Goal: Information Seeking & Learning: Learn about a topic

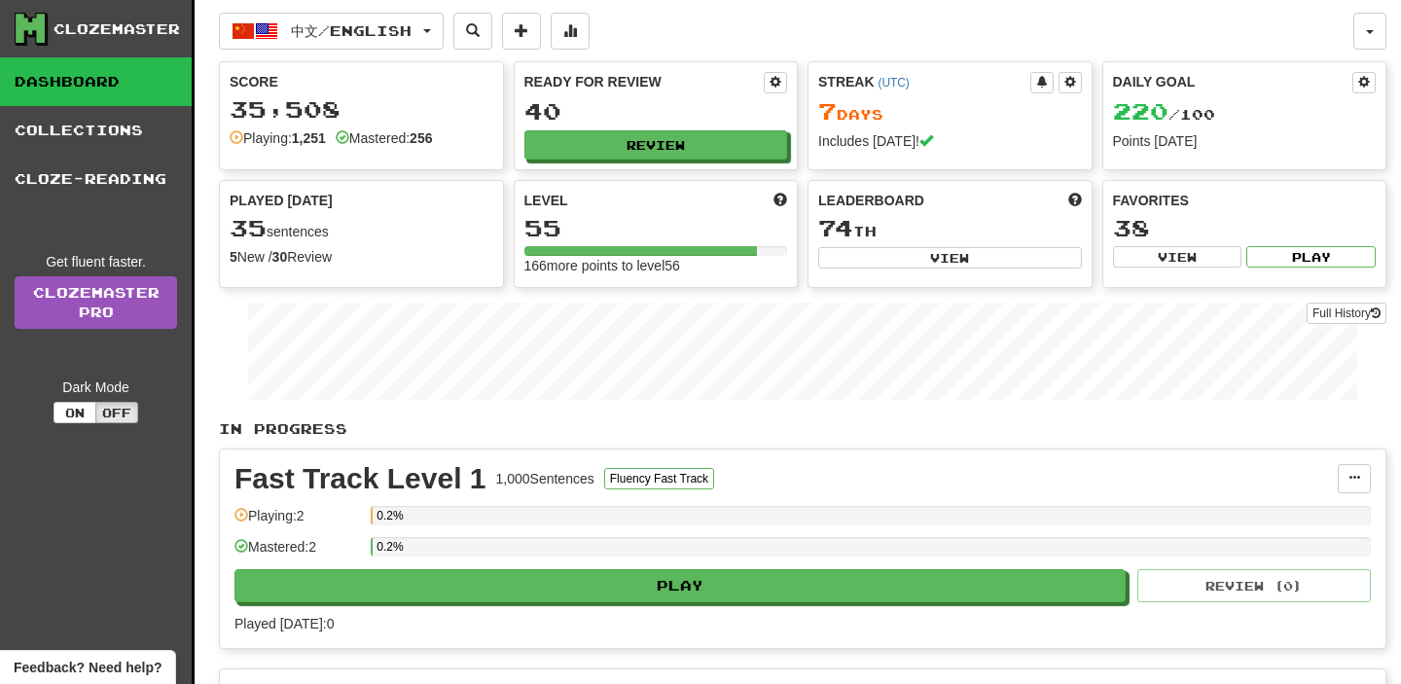
scroll to position [726, 0]
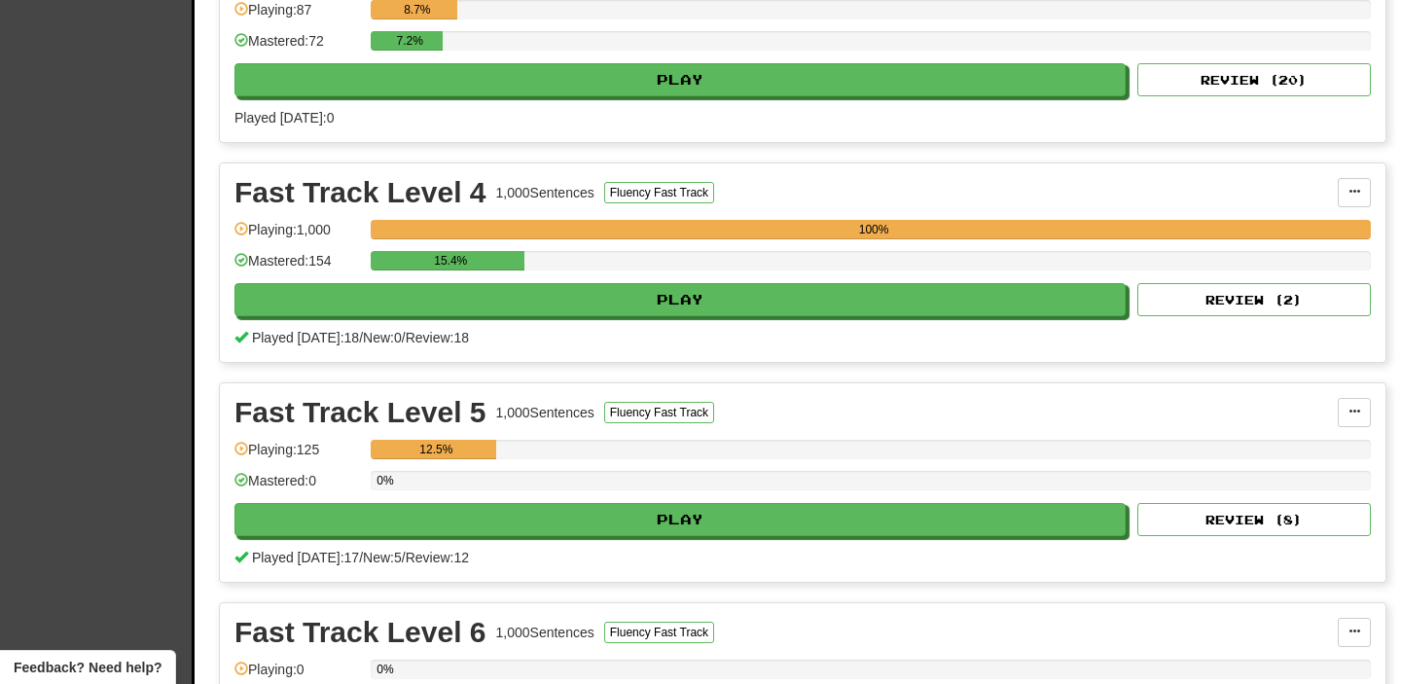
click at [512, 560] on div "Played [DATE]: 17 / New: 5 / Review: 12" at bounding box center [802, 557] width 1136 height 19
click at [497, 331] on div "Played [DATE]: 18 / New: 0 / Review: 18" at bounding box center [802, 337] width 1136 height 19
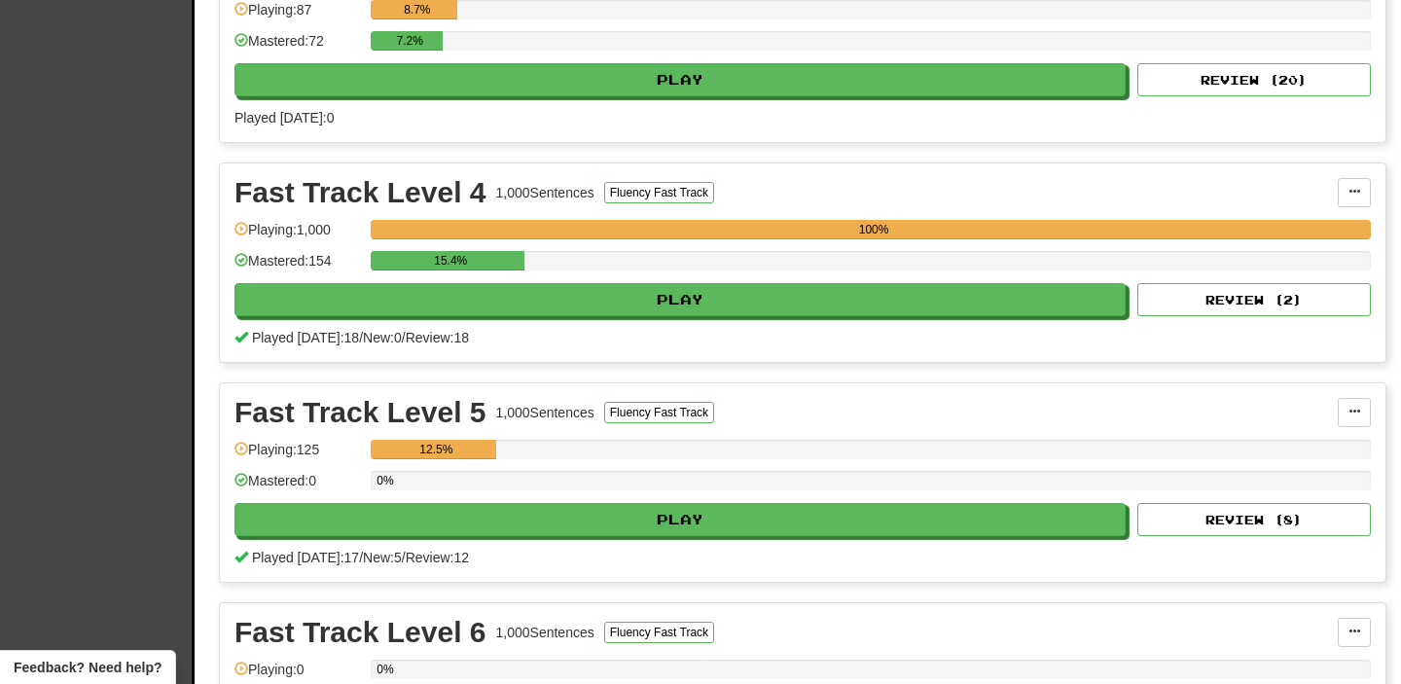
click at [497, 330] on div "Played [DATE]: 18 / New: 0 / Review: 18" at bounding box center [802, 337] width 1136 height 19
click at [496, 329] on div "Played [DATE]: 18 / New: 0 / Review: 18" at bounding box center [802, 337] width 1136 height 19
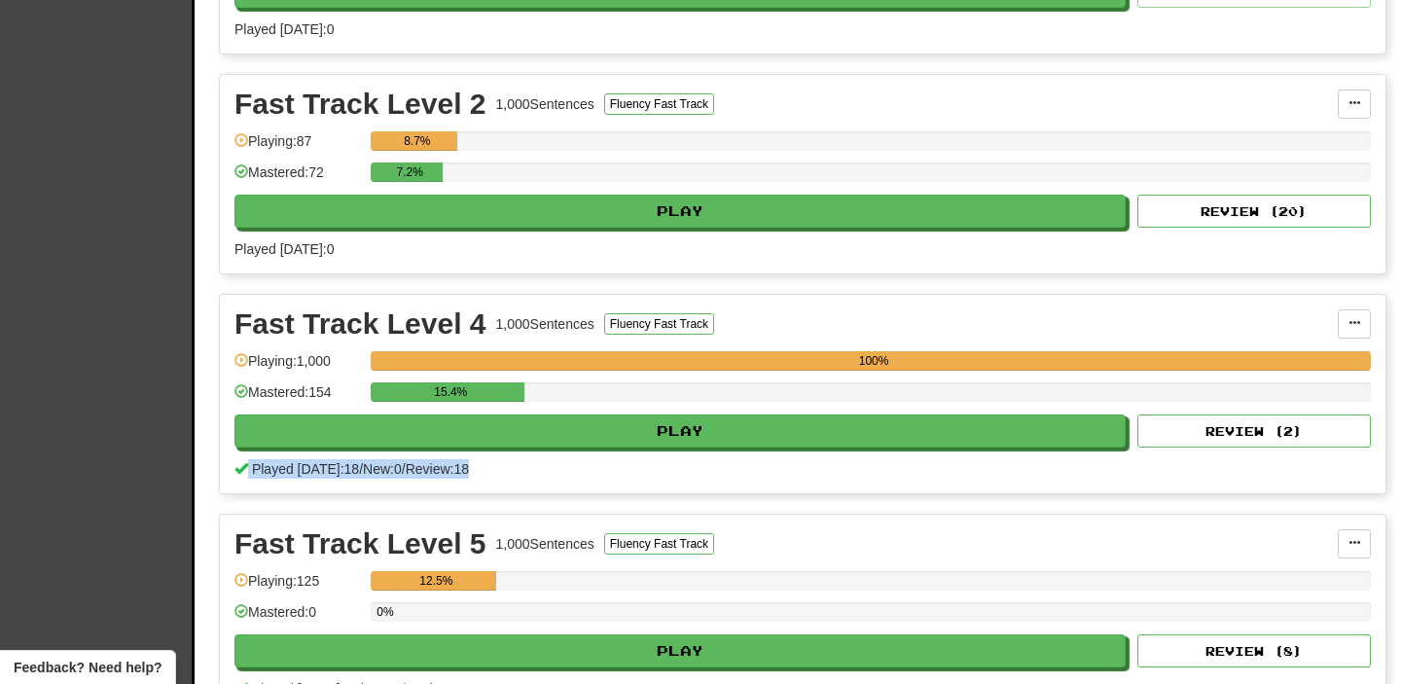
scroll to position [597, 0]
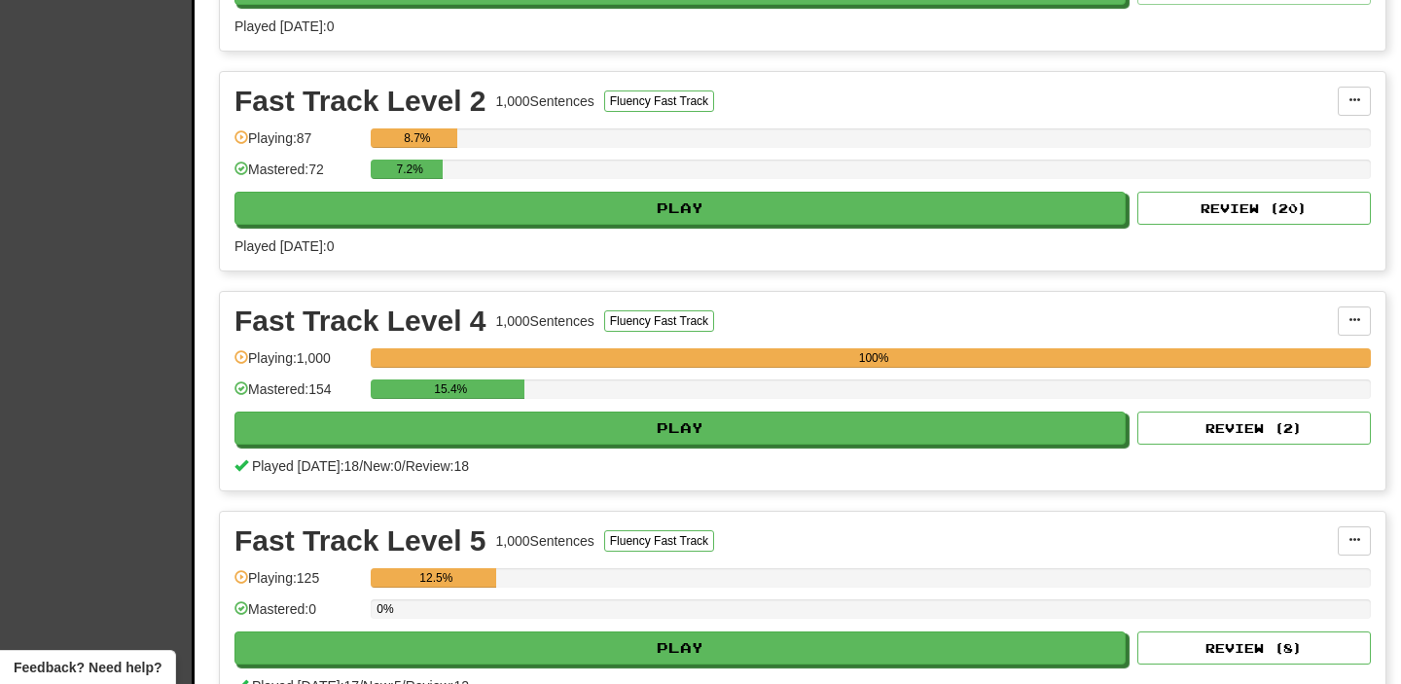
click at [457, 249] on div "Played [DATE]: 0" at bounding box center [802, 245] width 1136 height 19
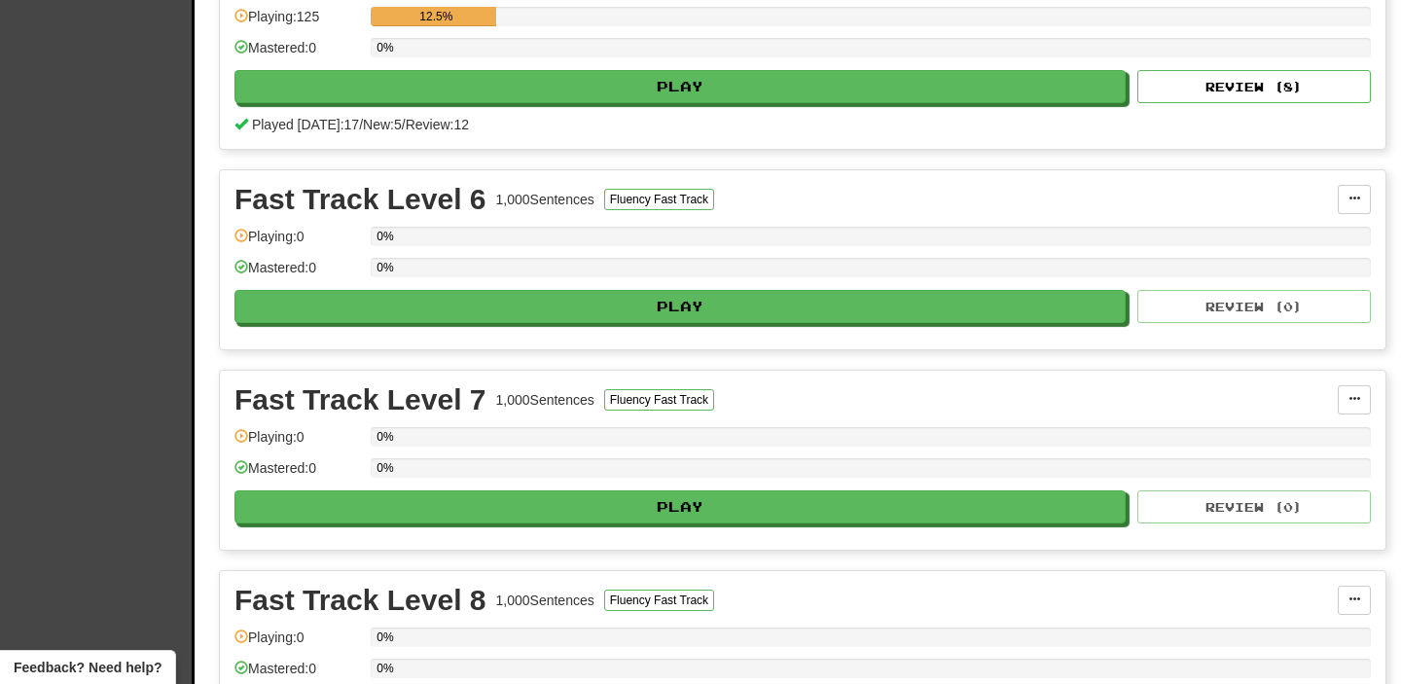
scroll to position [817, 0]
